Goal: Navigation & Orientation: Find specific page/section

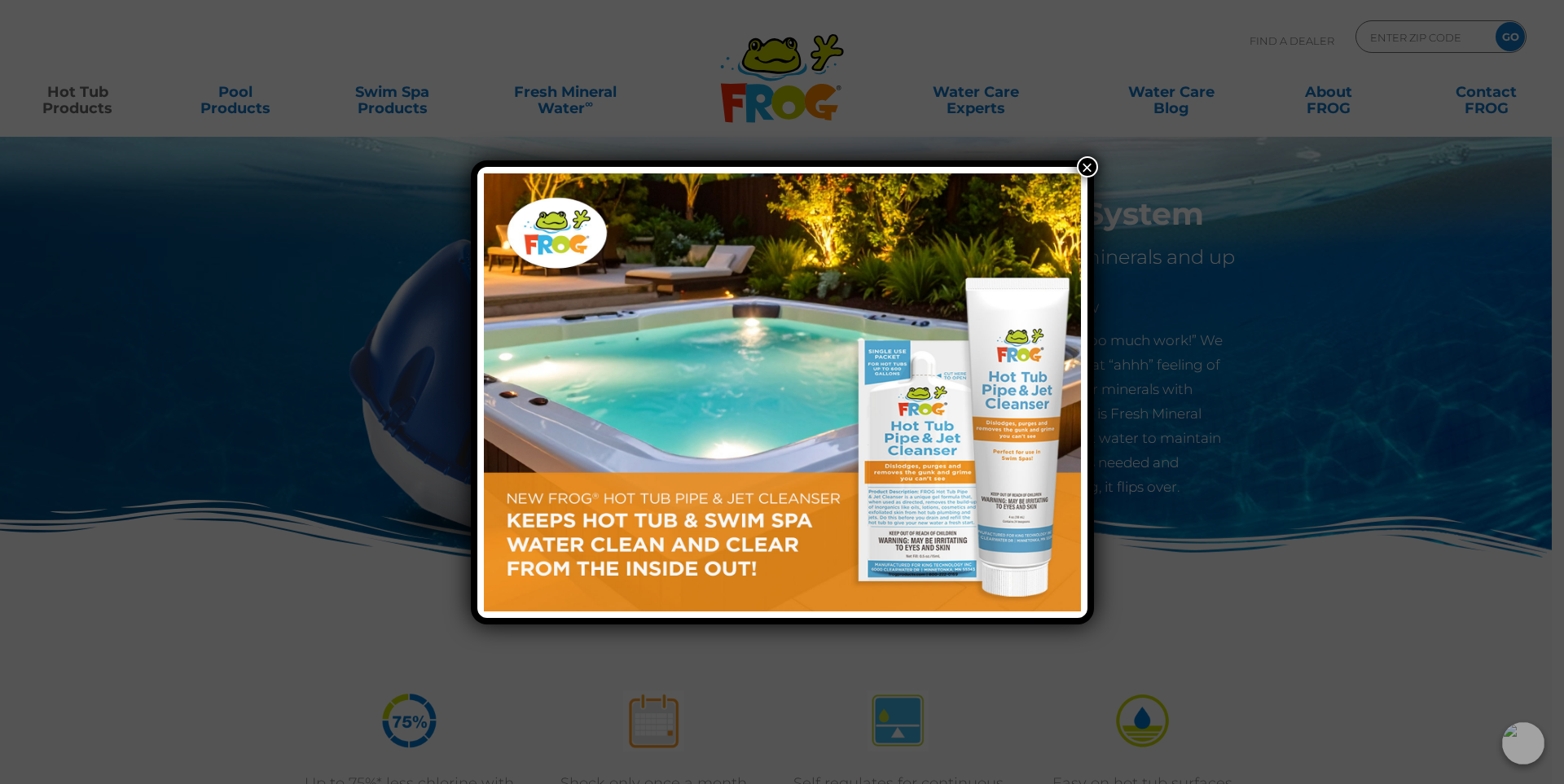
click at [1092, 166] on button "×" at bounding box center [1087, 166] width 21 height 21
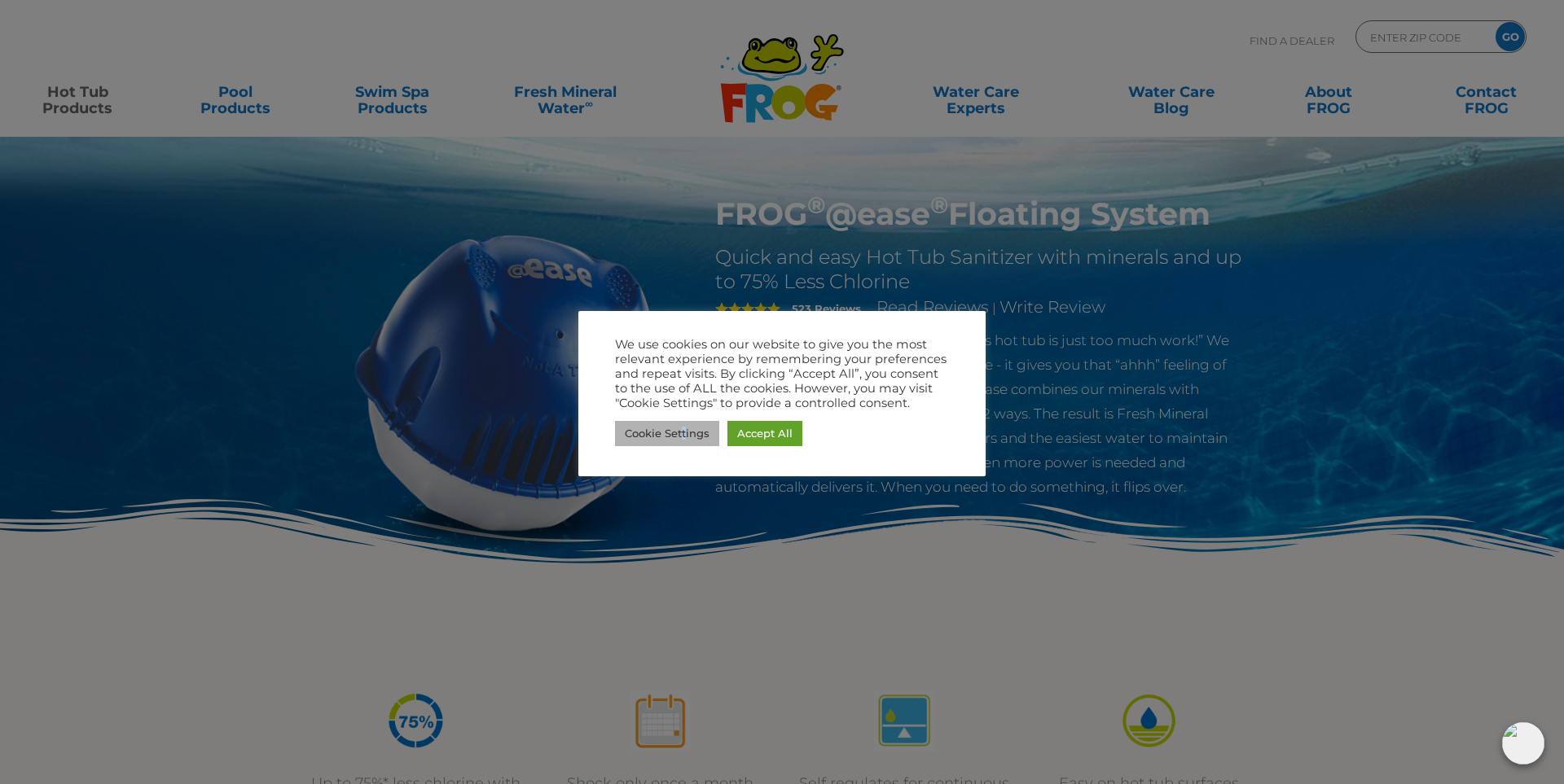
click at [684, 438] on link "Cookie Settings" at bounding box center [668, 434] width 105 height 25
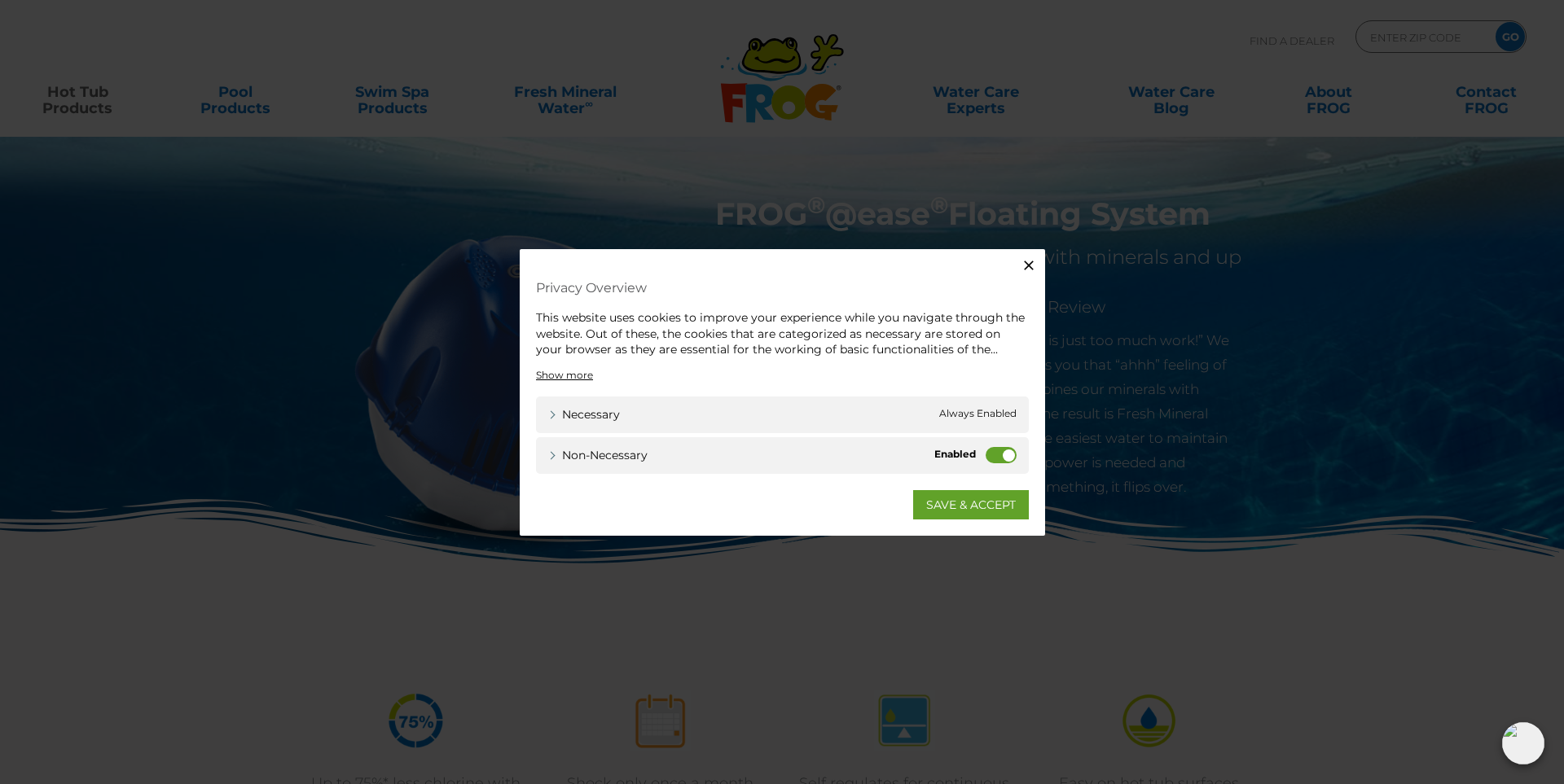
click at [994, 454] on label "Non-necessary" at bounding box center [1001, 455] width 31 height 16
click at [0, 0] on input "Non-necessary" at bounding box center [0, 0] width 0 height 0
click at [943, 514] on link "SAVE & ACCEPT" at bounding box center [971, 504] width 116 height 29
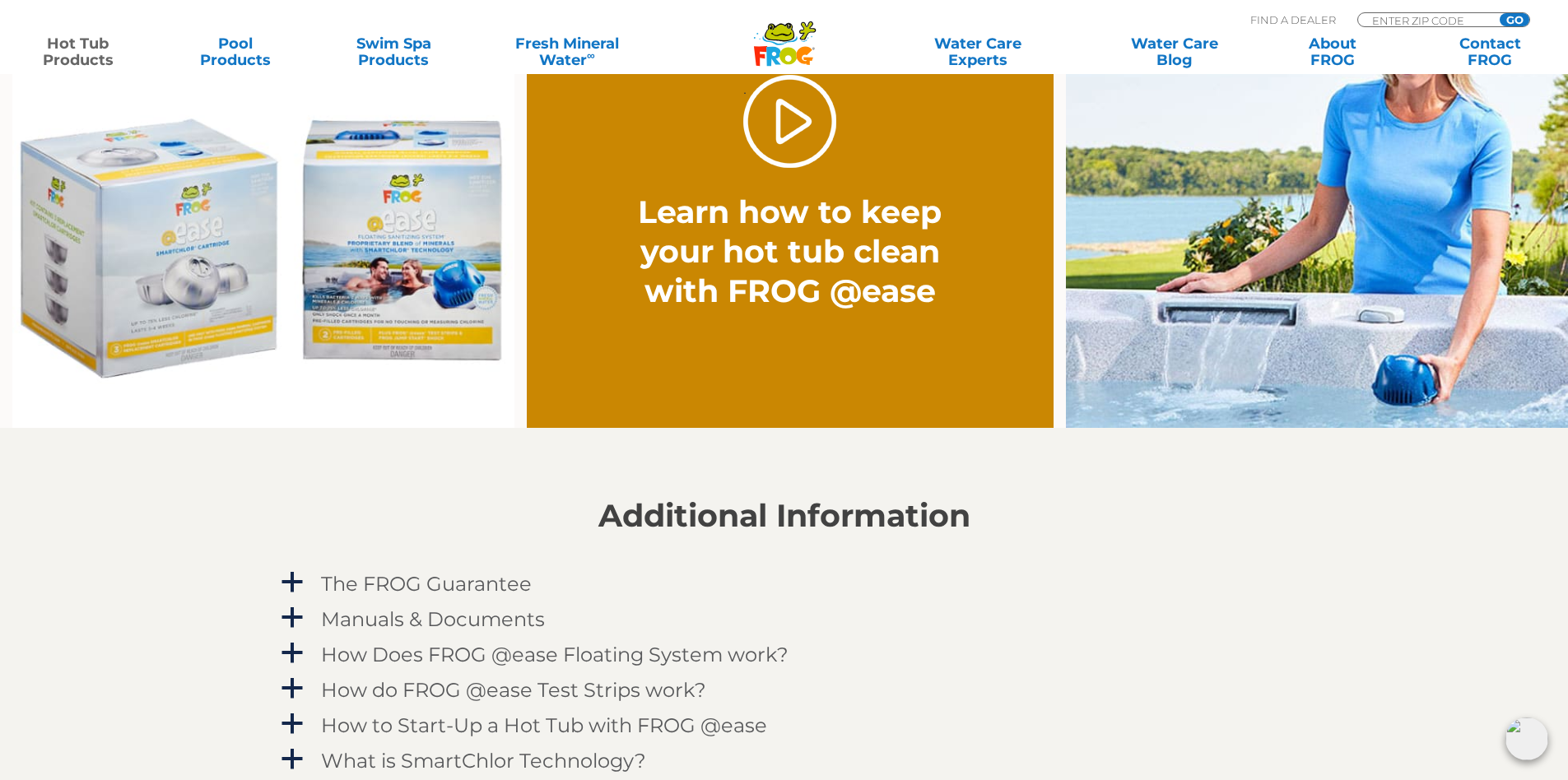
scroll to position [1481, 0]
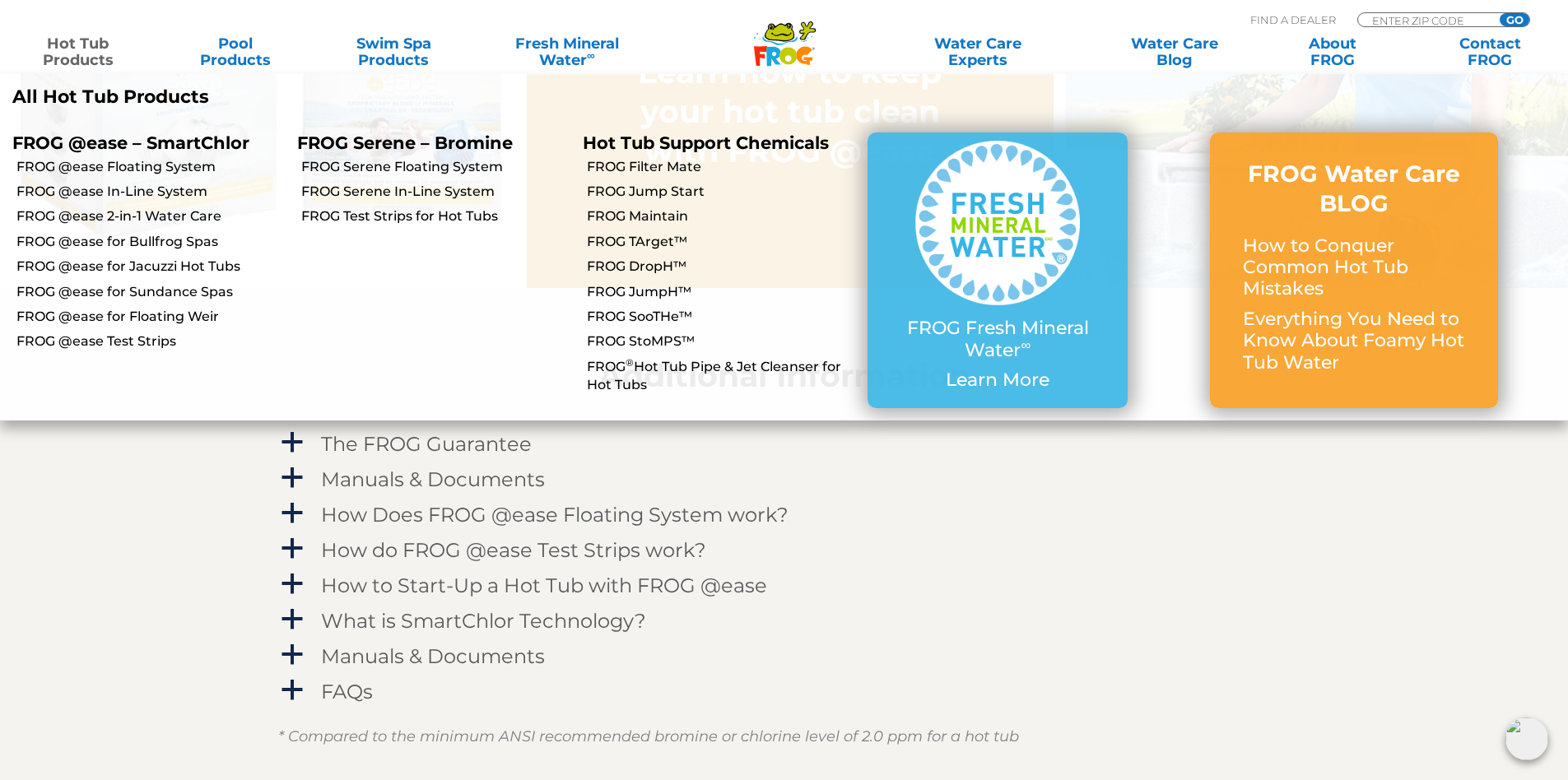
click at [76, 56] on link "Hot Tub Products" at bounding box center [77, 52] width 123 height 33
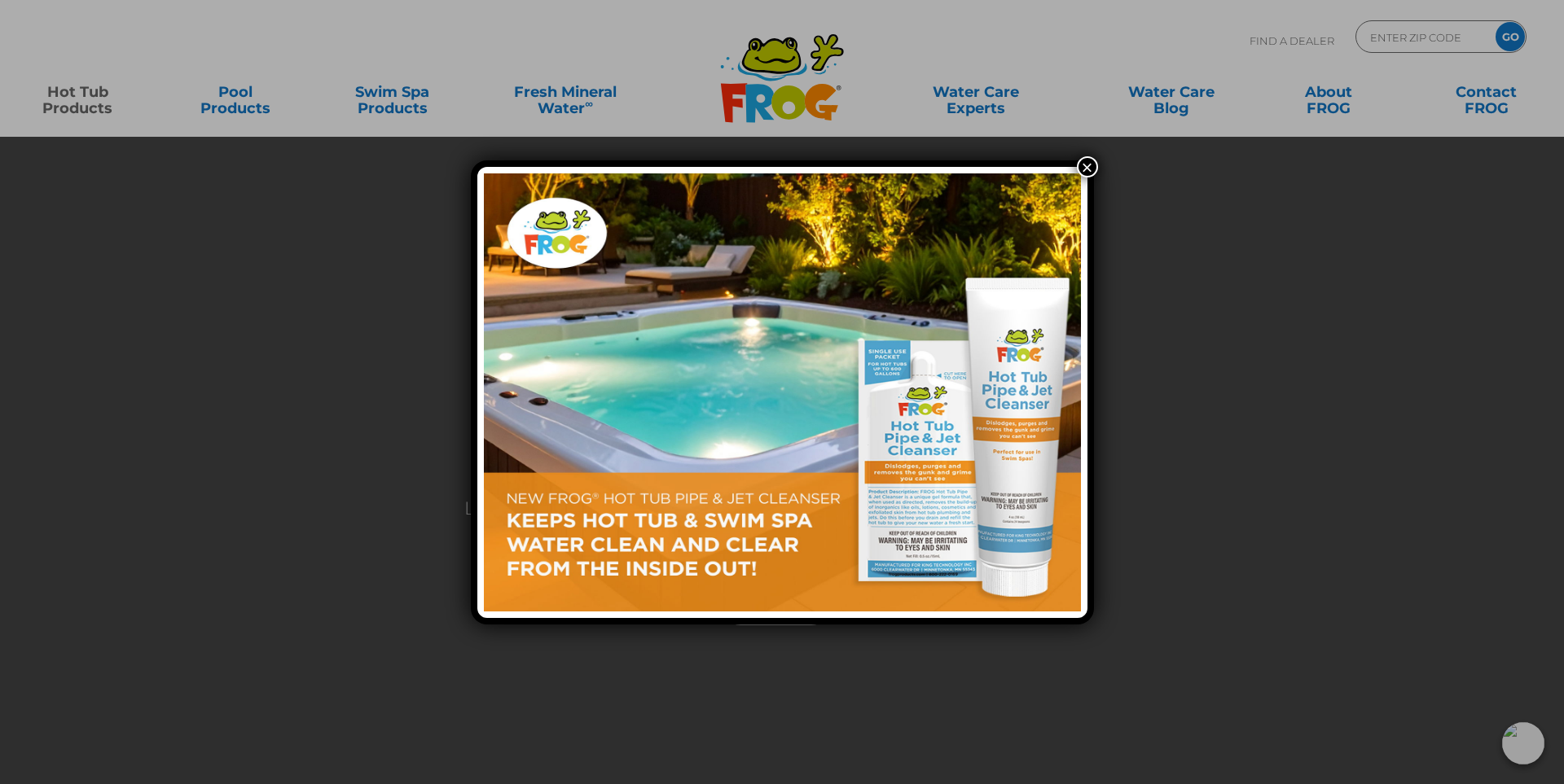
click at [1087, 168] on button "×" at bounding box center [1087, 166] width 21 height 21
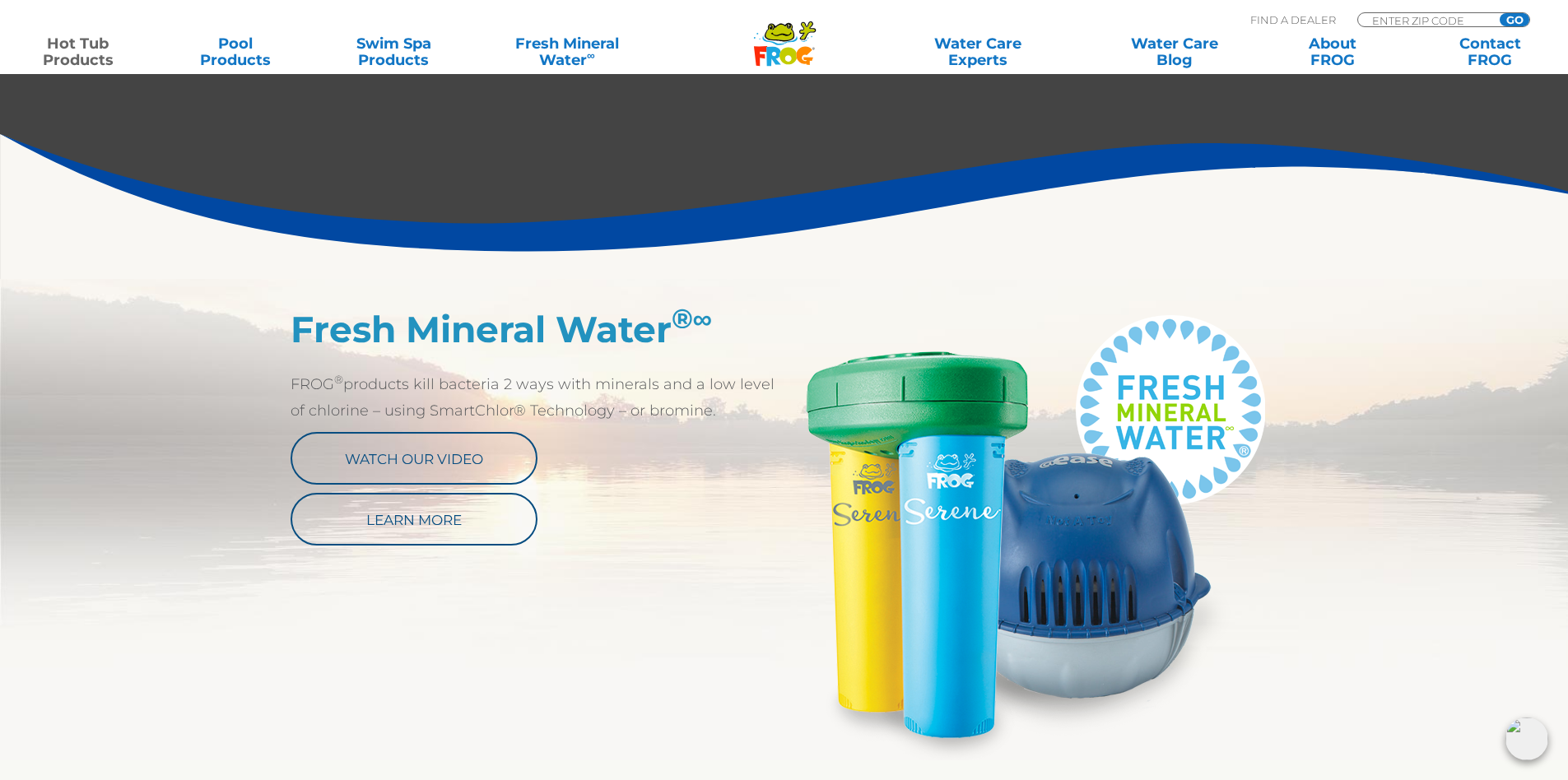
scroll to position [905, 0]
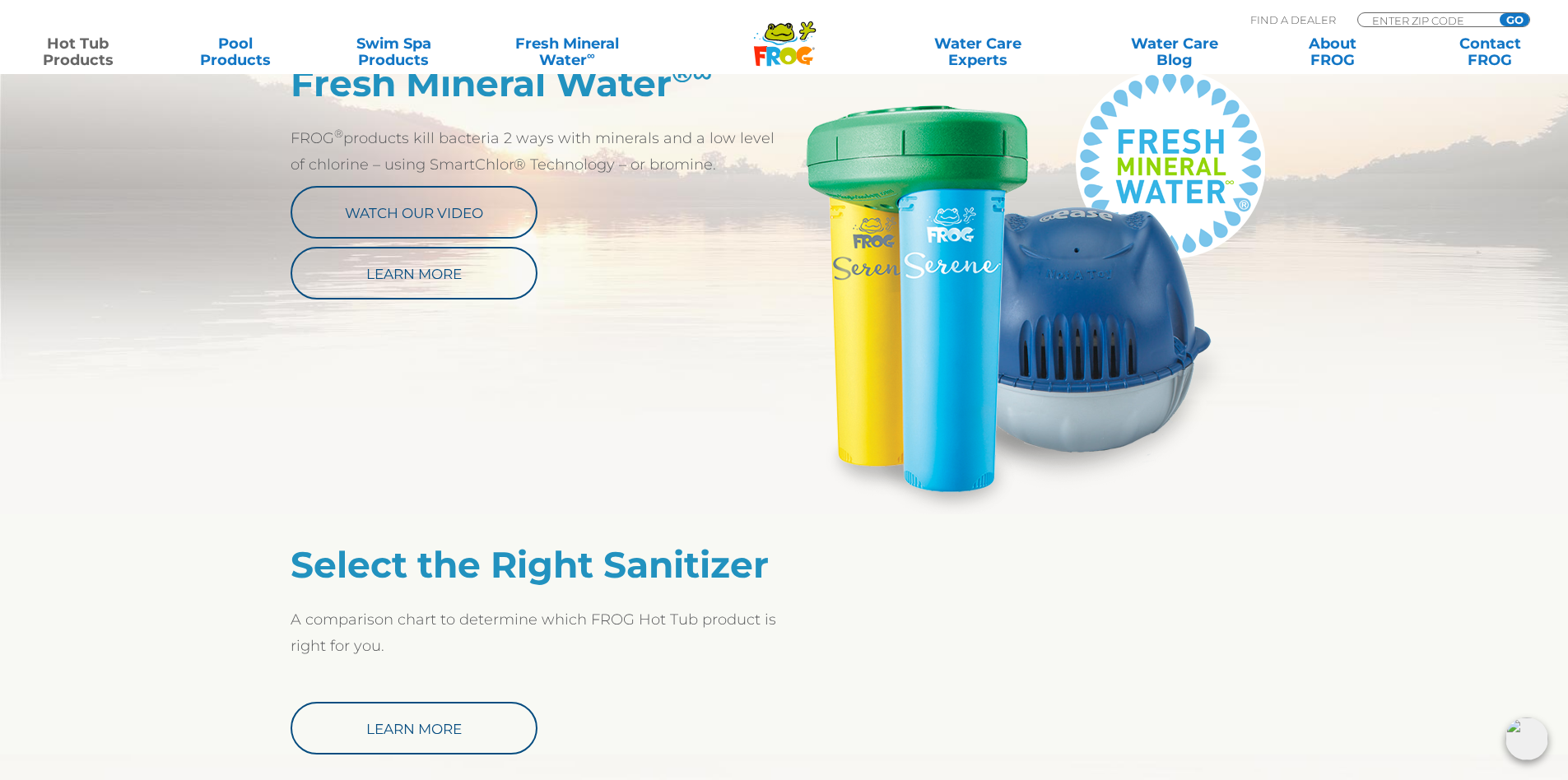
drag, startPoint x: 273, startPoint y: 372, endPoint x: 198, endPoint y: 336, distance: 83.2
click at [198, 337] on section "Fresh Mineral Water ® ∞ FROG ® products kill bacteria 2 ways with minerals and …" at bounding box center [789, 273] width 1580 height 481
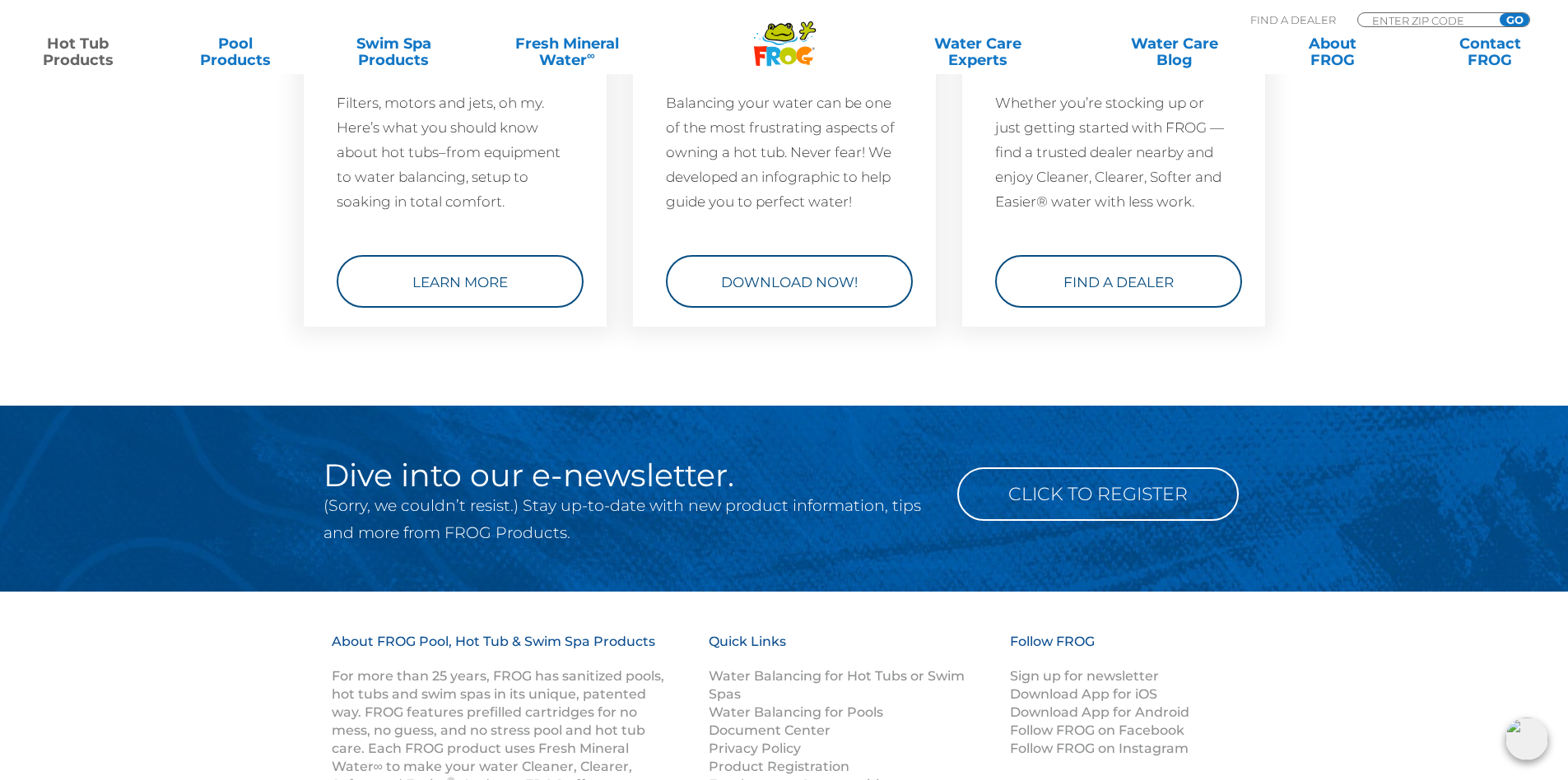
scroll to position [4699, 0]
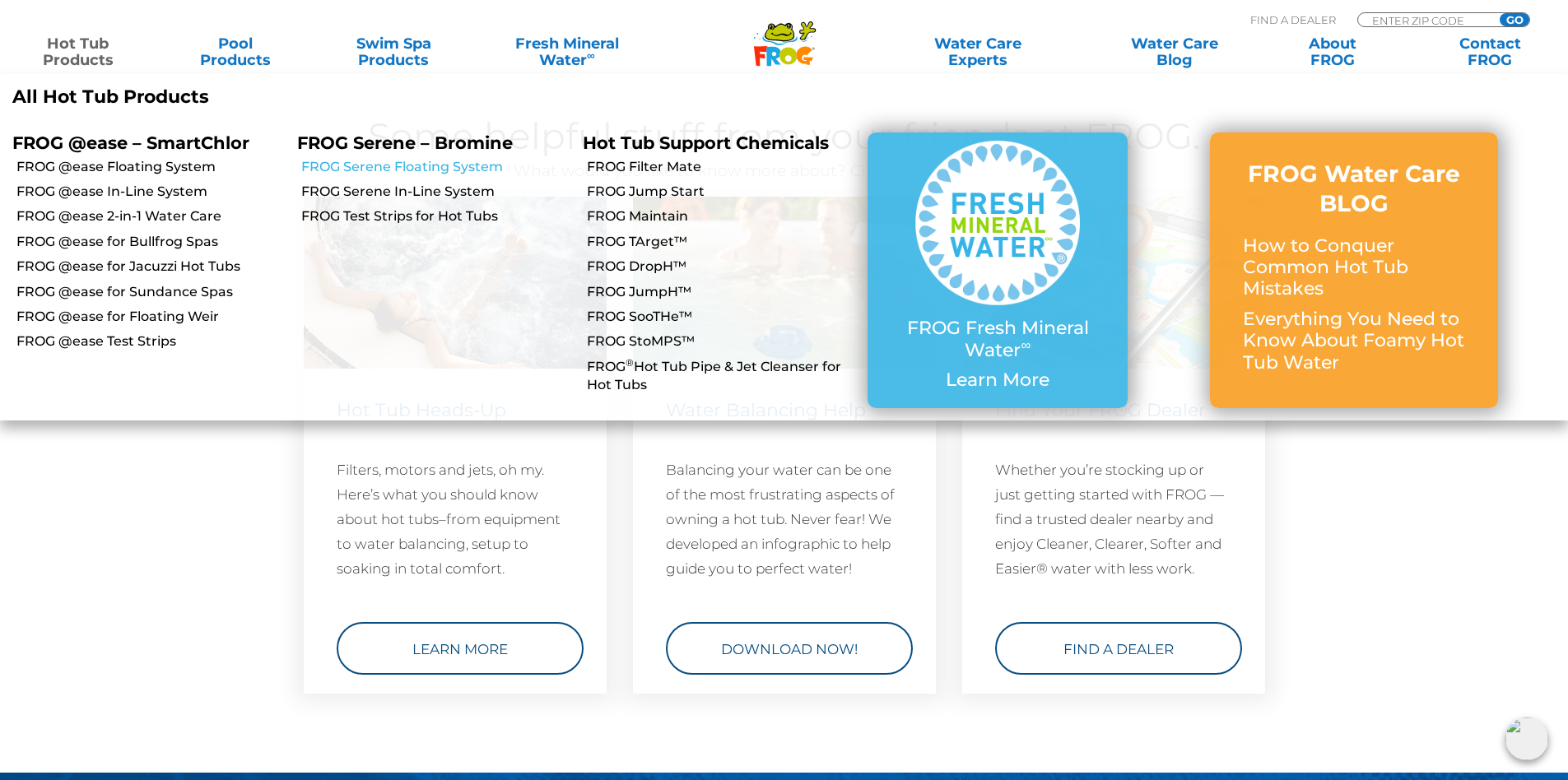
click at [462, 161] on link "FROG Serene Floating System" at bounding box center [435, 167] width 268 height 18
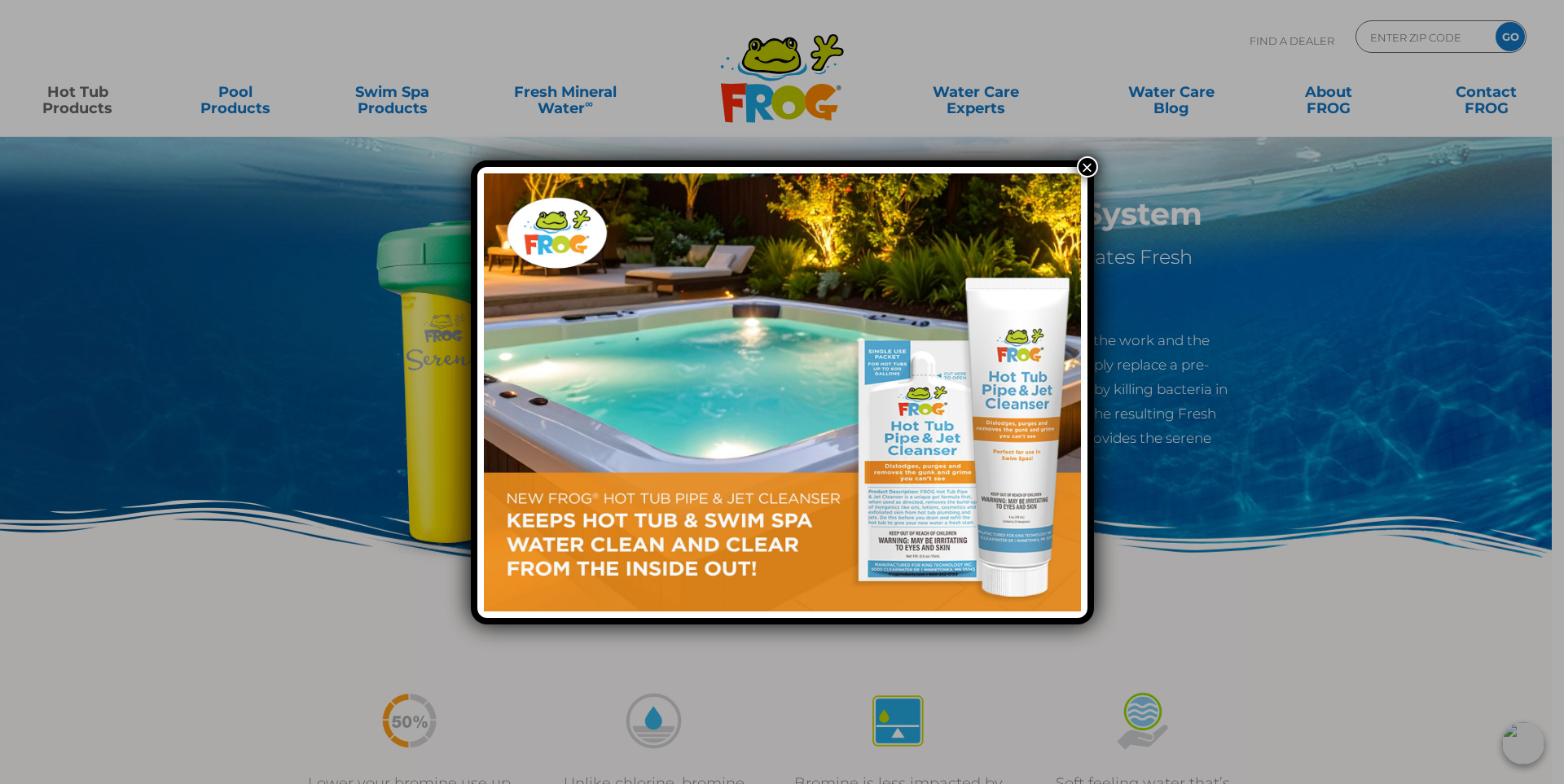
click at [1093, 169] on button "×" at bounding box center [1087, 166] width 21 height 21
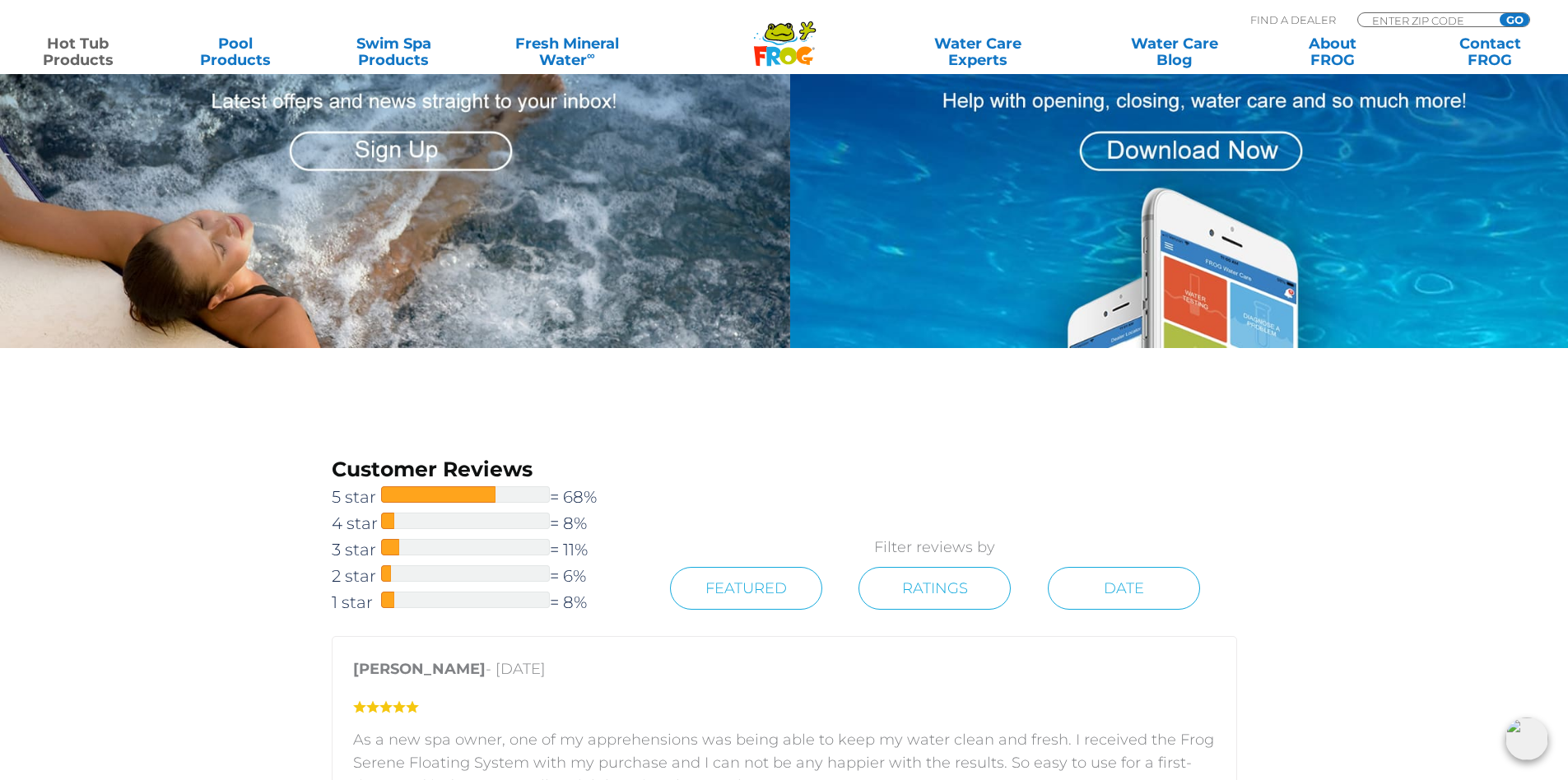
scroll to position [2057, 0]
